Goal: Task Accomplishment & Management: Manage account settings

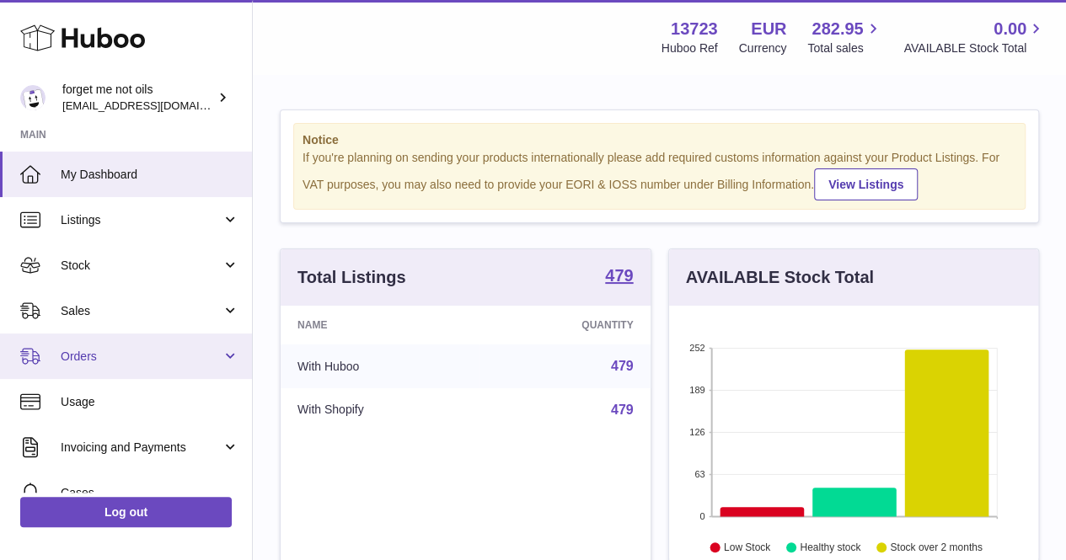
scroll to position [263, 369]
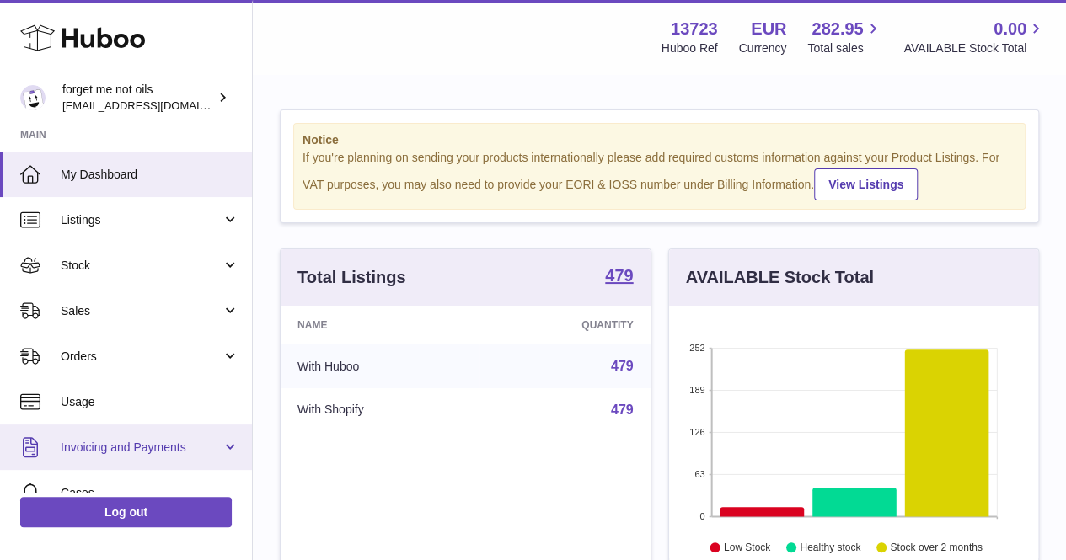
click at [135, 454] on link "Invoicing and Payments" at bounding box center [126, 447] width 252 height 45
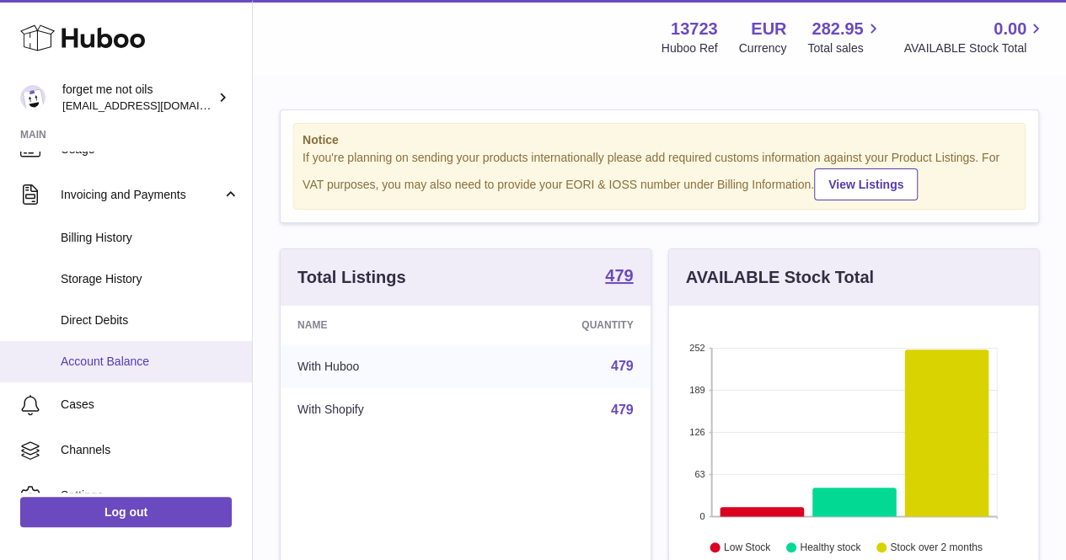
click at [121, 349] on link "Account Balance" at bounding box center [126, 361] width 252 height 41
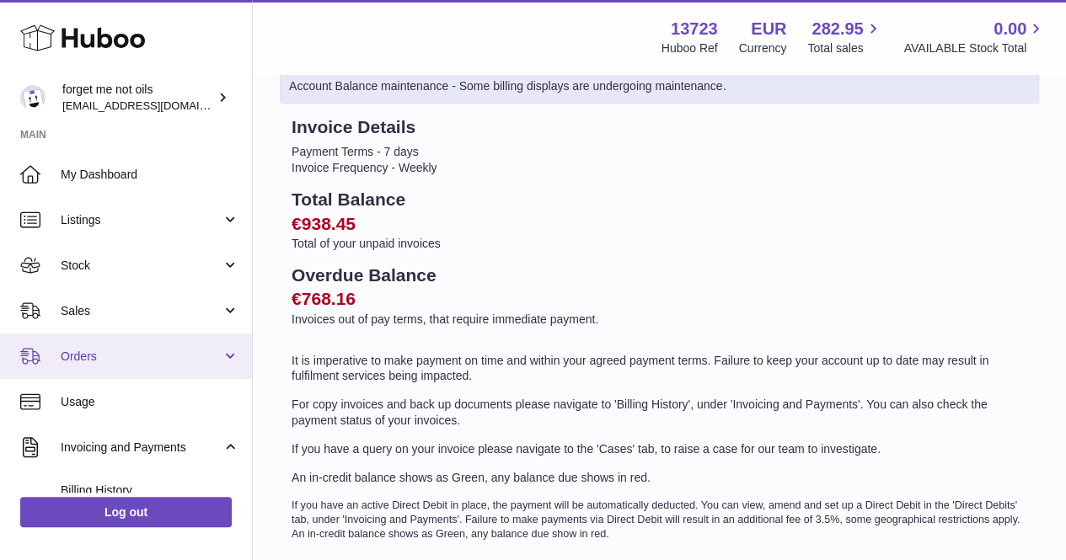
scroll to position [253, 0]
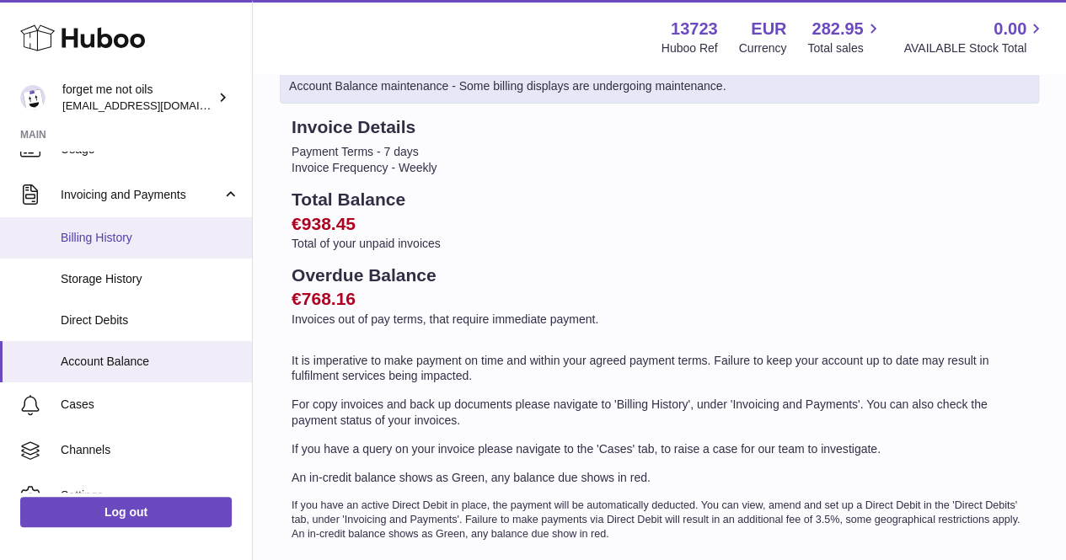
click at [113, 238] on span "Billing History" at bounding box center [150, 238] width 179 height 16
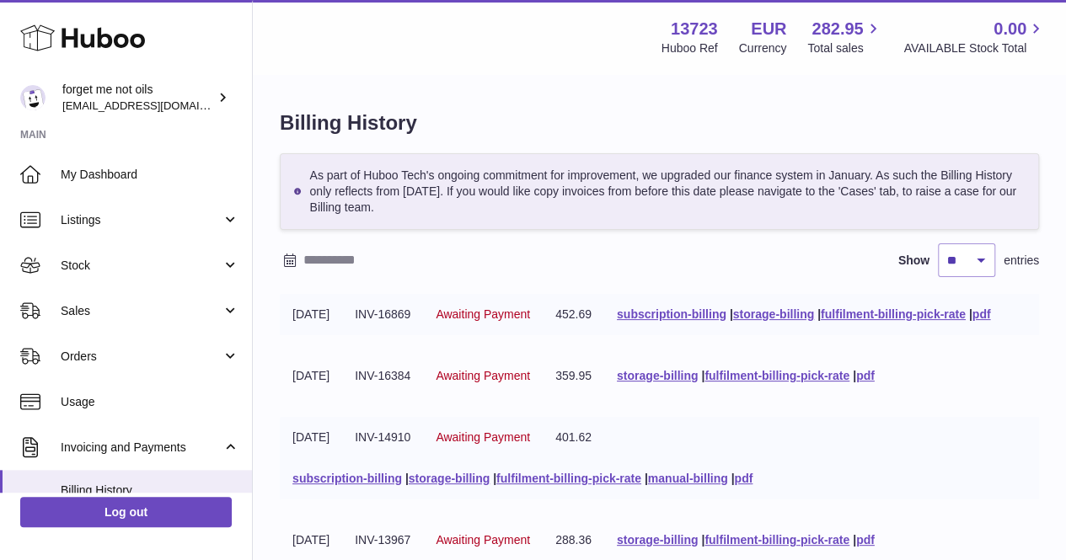
scroll to position [84, 0]
